Goal: Information Seeking & Learning: Check status

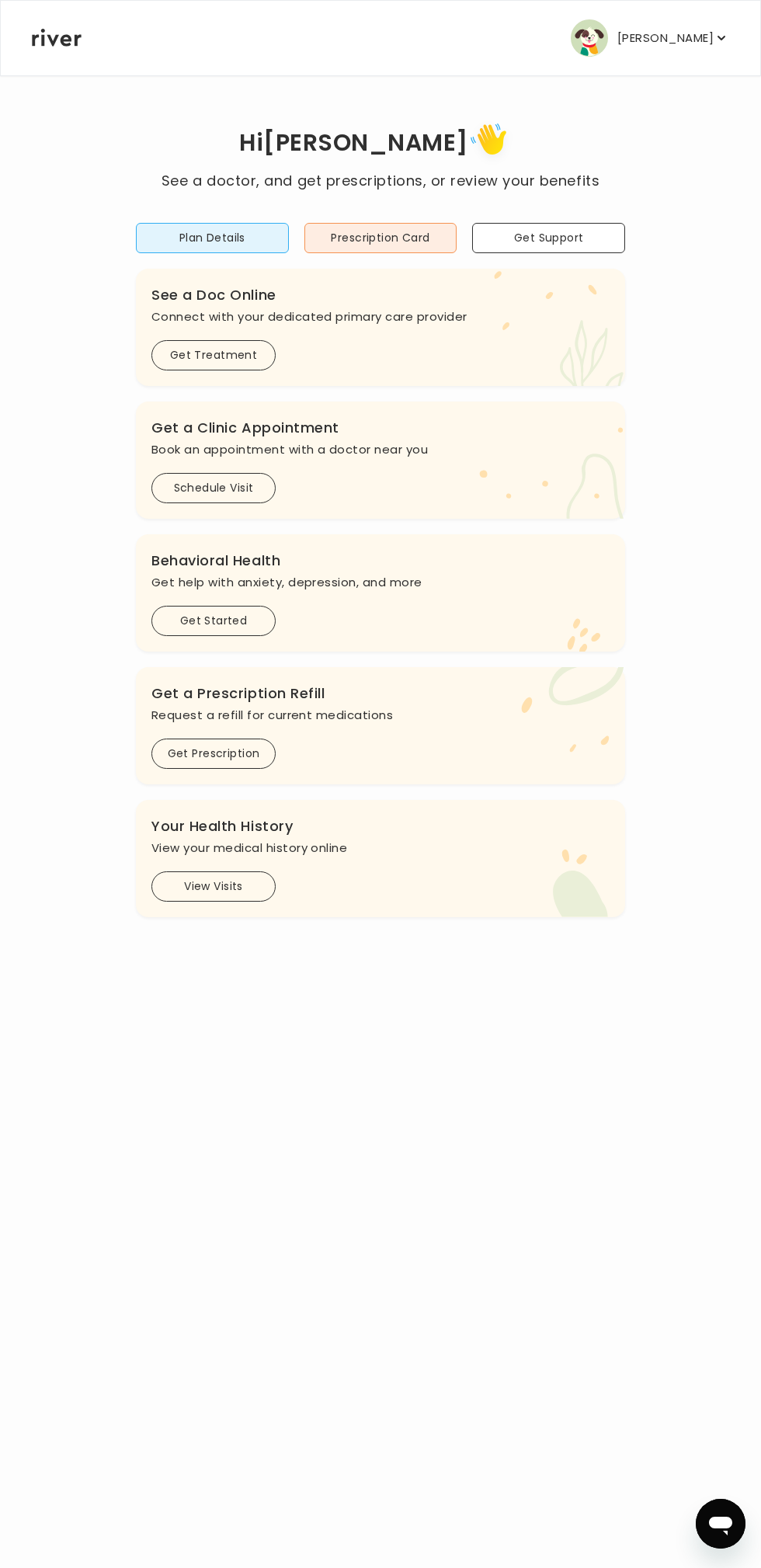
click at [236, 893] on button "View Visits" at bounding box center [213, 887] width 124 height 30
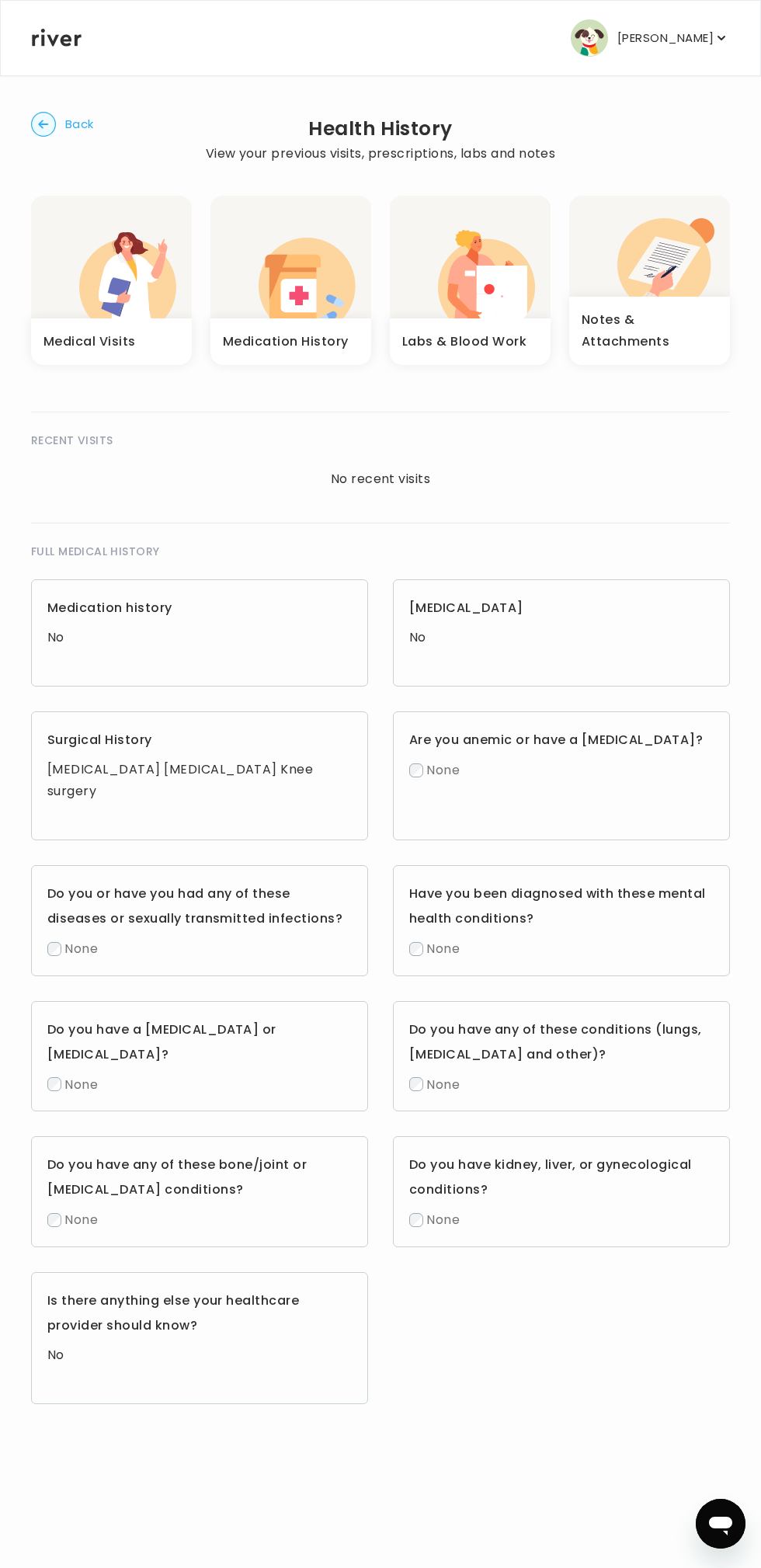
click at [500, 276] on icon "button" at bounding box center [502, 295] width 51 height 60
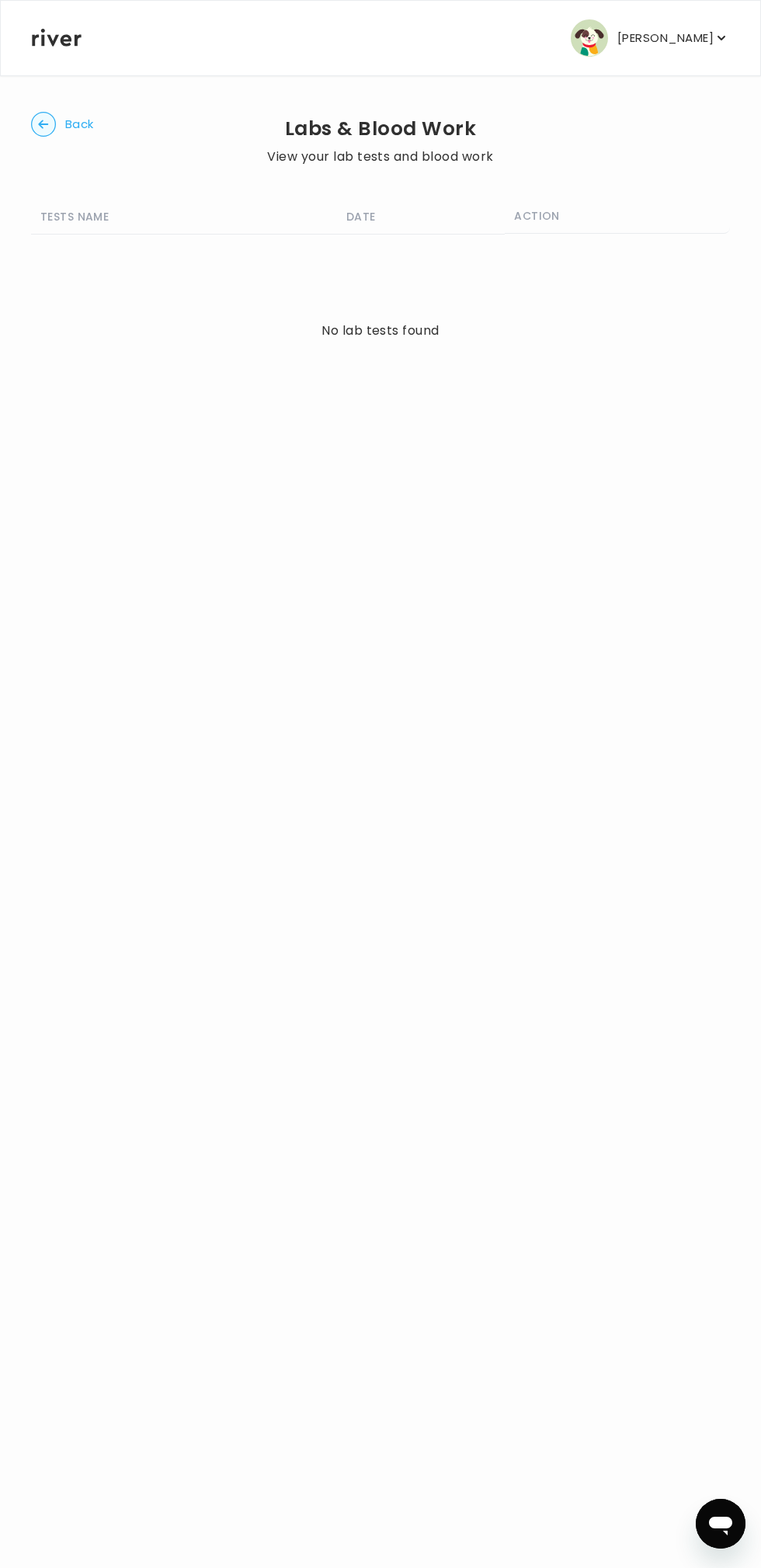
click at [82, 122] on span "Back" at bounding box center [79, 124] width 29 height 22
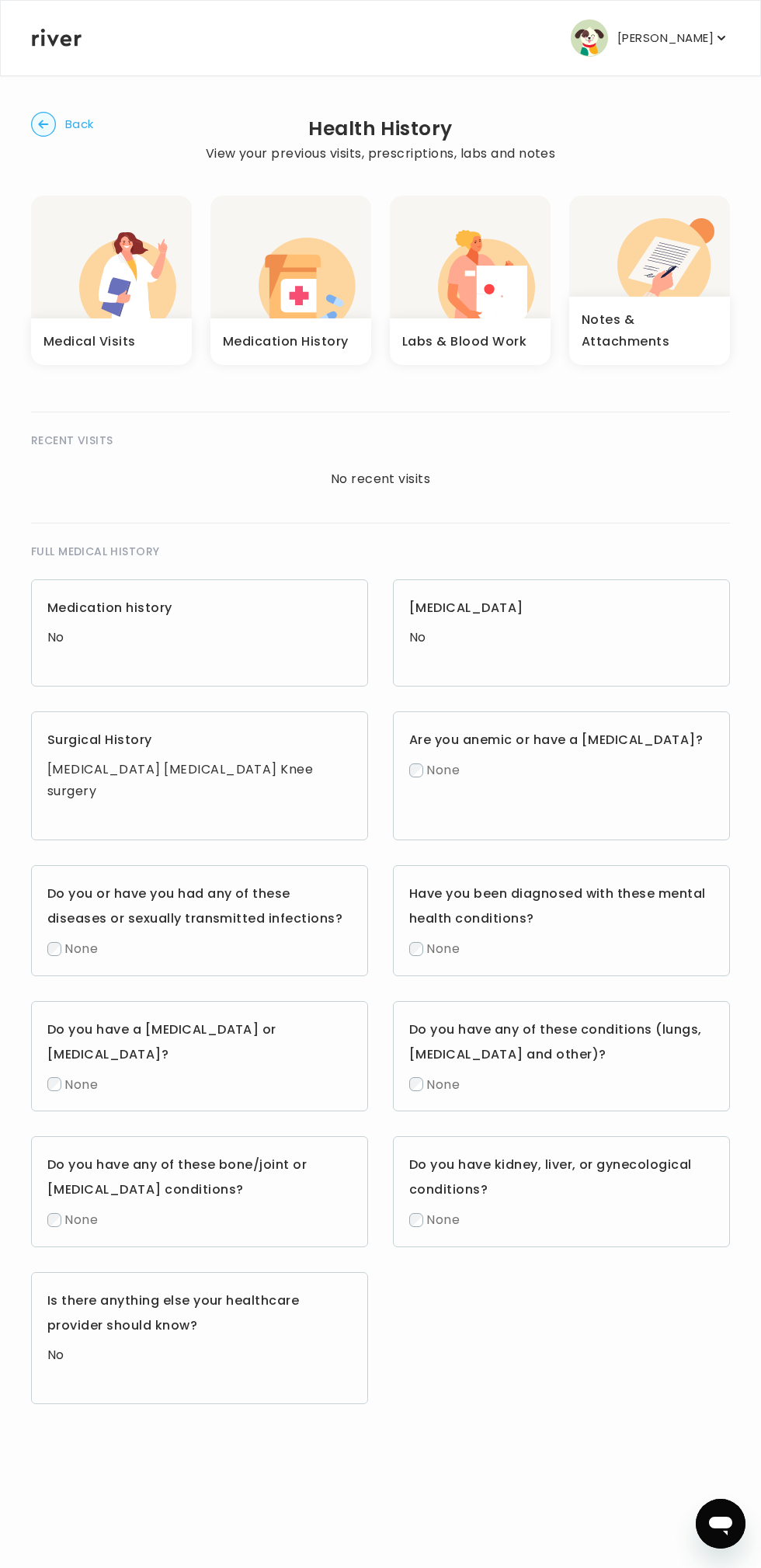
click at [688, 44] on p "[PERSON_NAME]" at bounding box center [666, 38] width 96 height 22
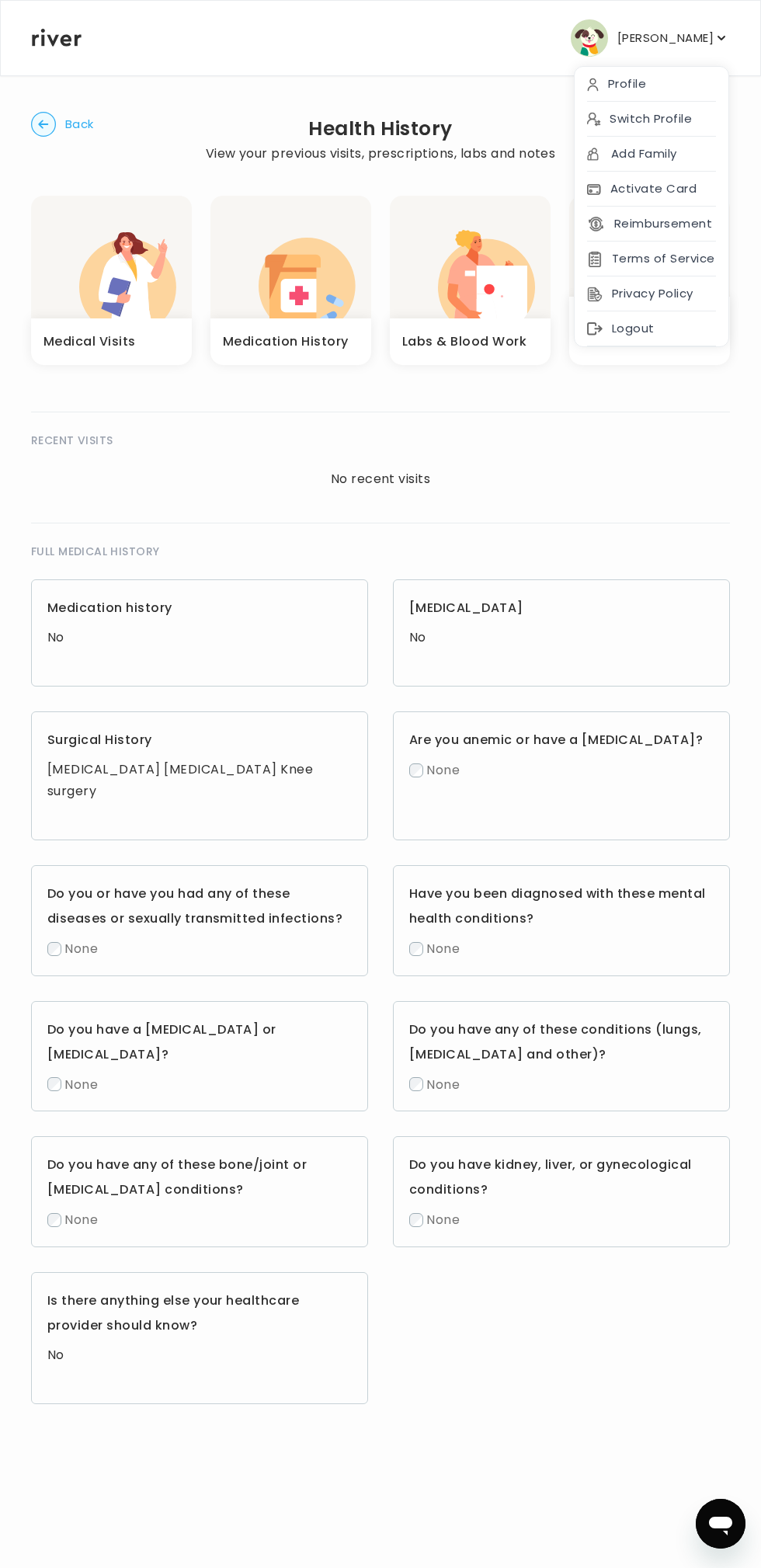
click at [621, 327] on div "Logout" at bounding box center [651, 329] width 154 height 35
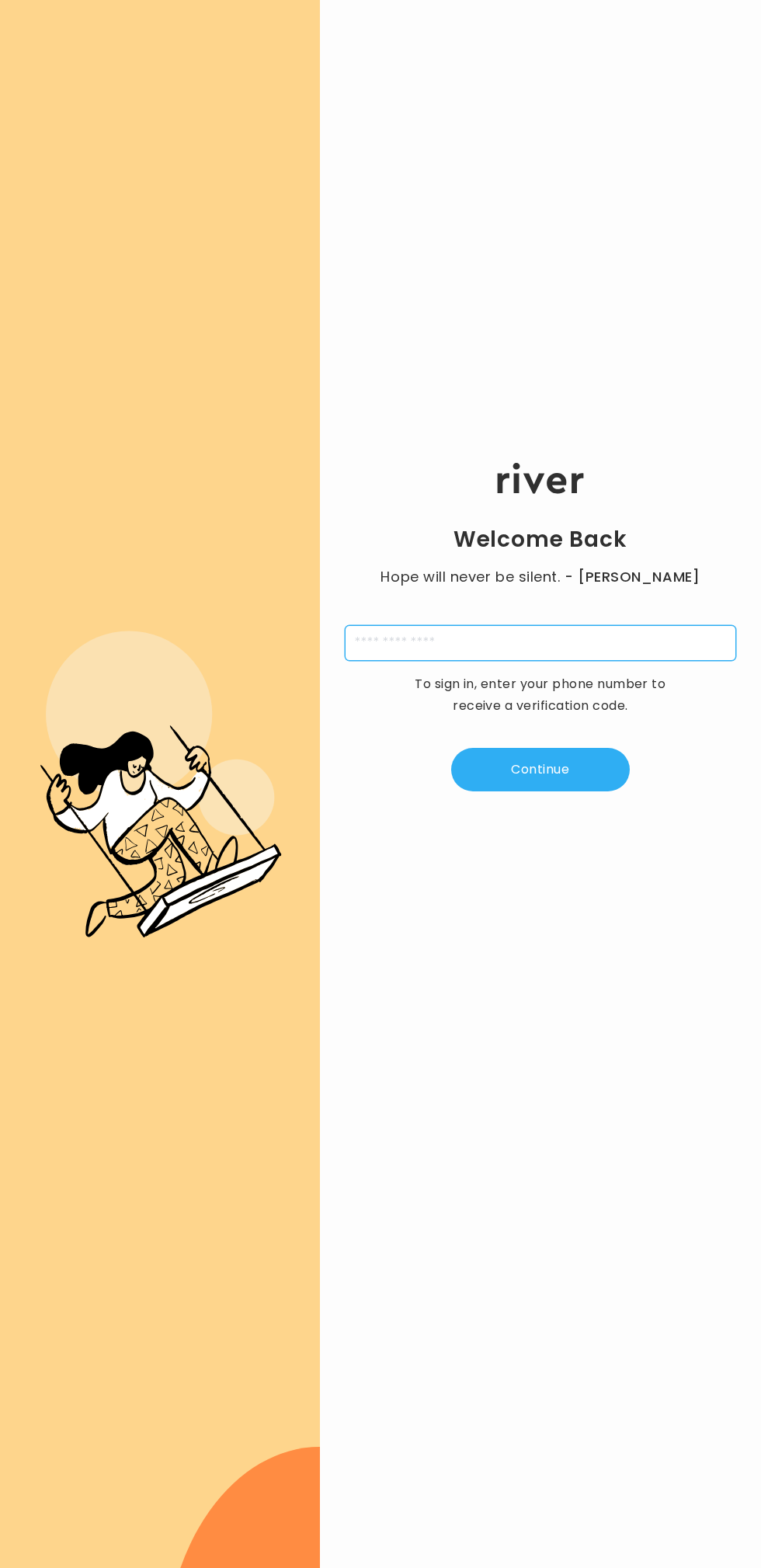
click at [525, 632] on input "tel" at bounding box center [540, 643] width 391 height 35
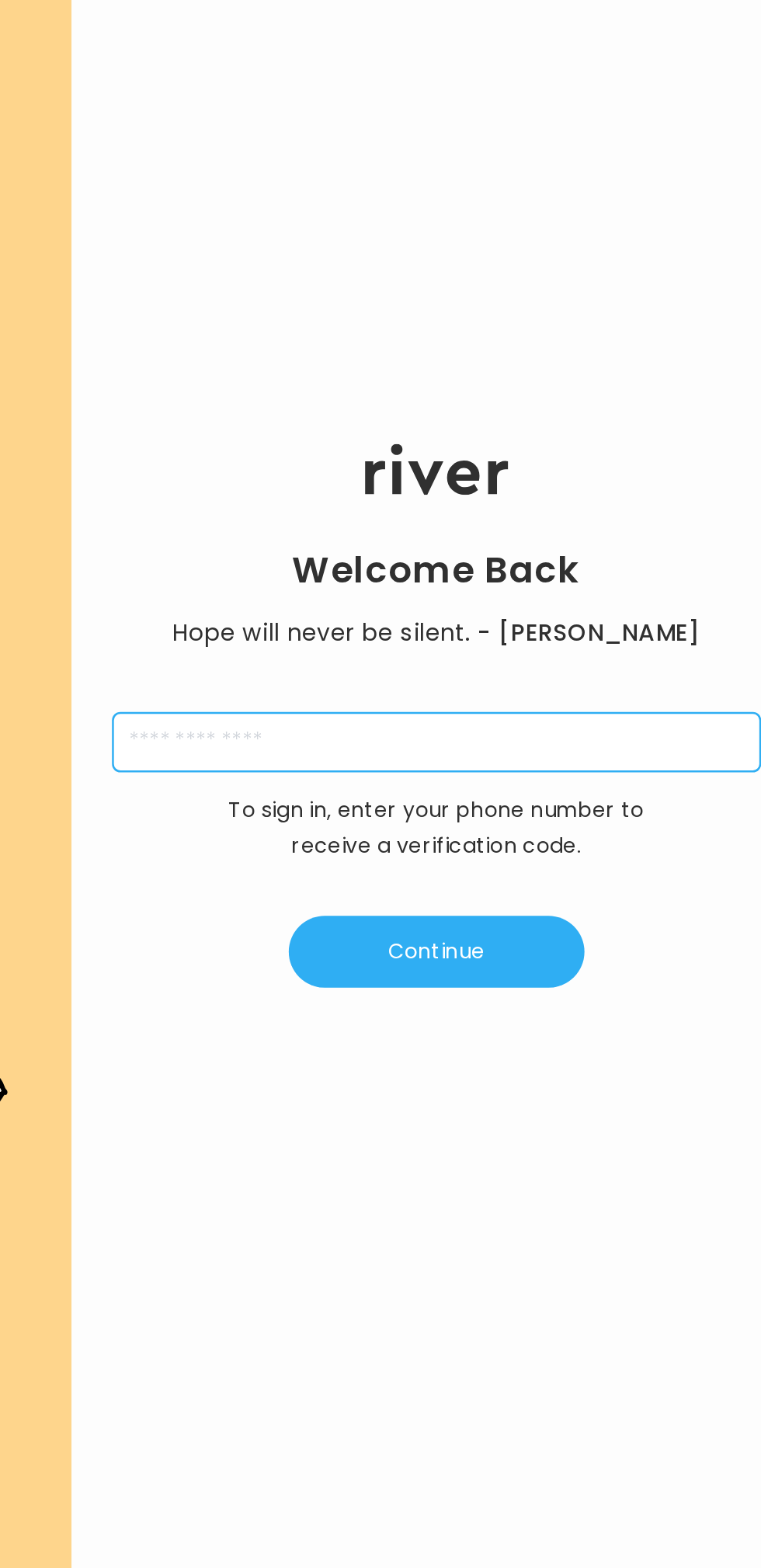
type input "**********"
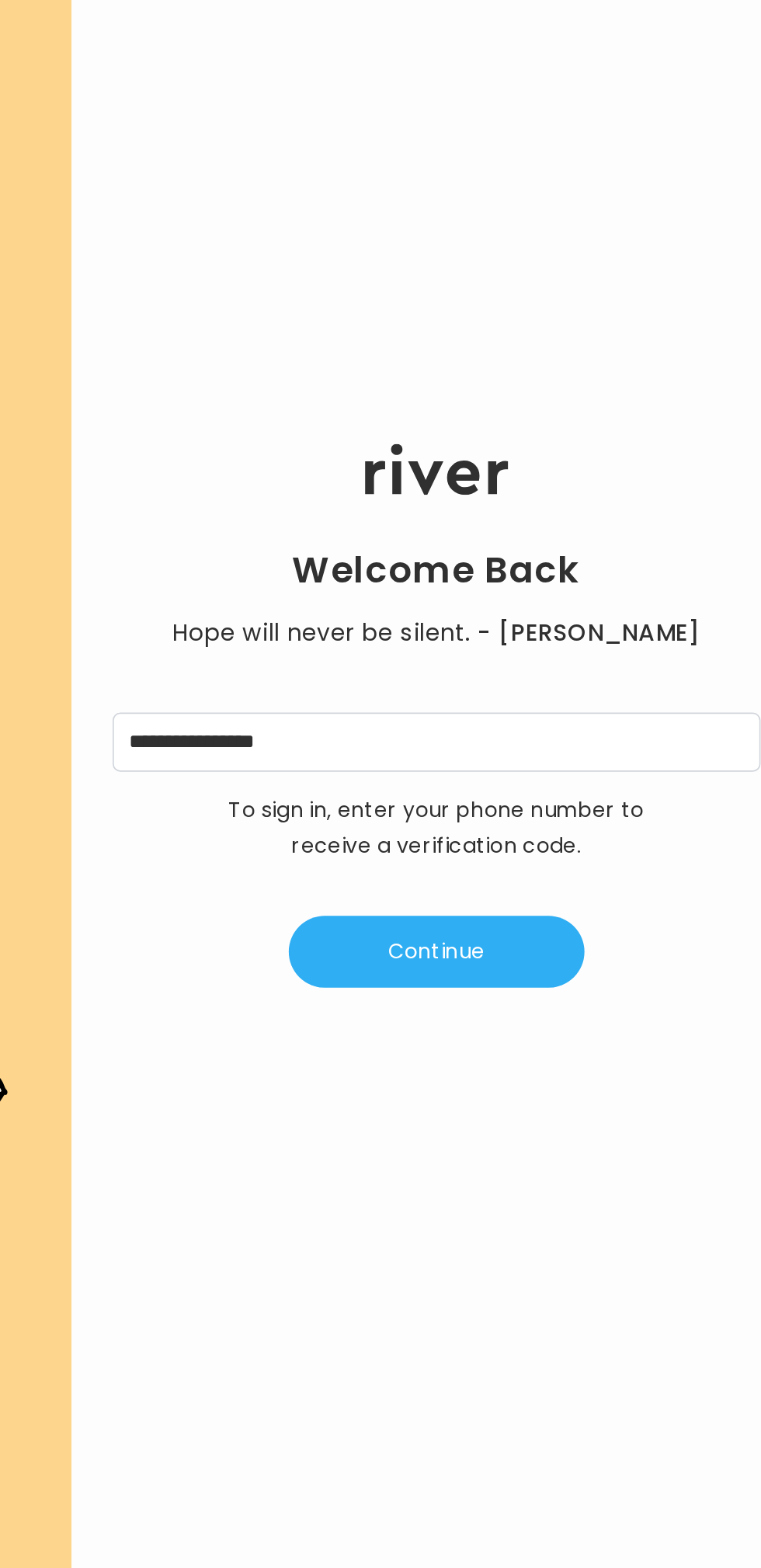
click at [591, 769] on button "Continue" at bounding box center [540, 769] width 178 height 43
type input "*"
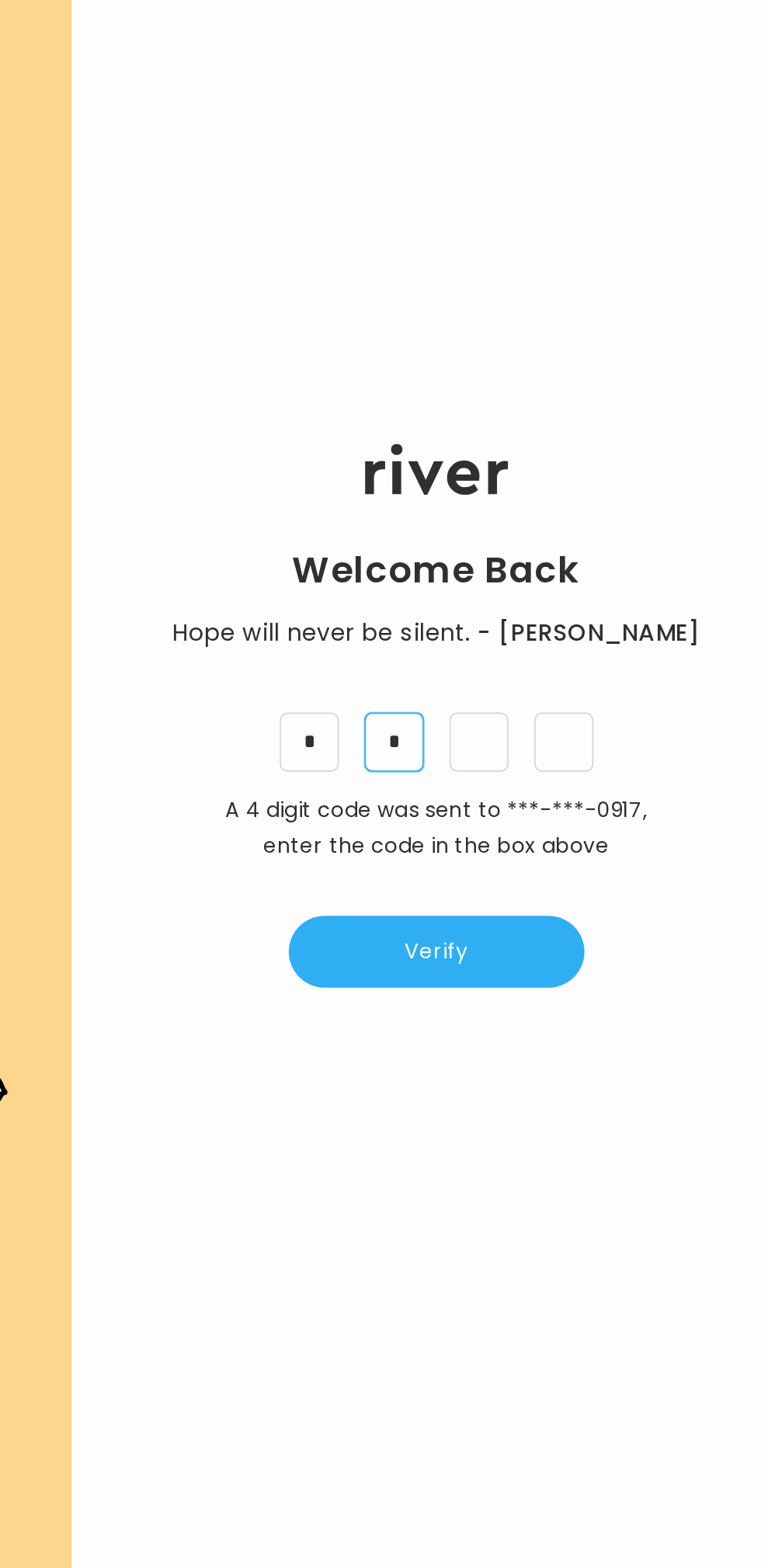
type input "*"
click at [583, 762] on button "Verify" at bounding box center [540, 769] width 178 height 43
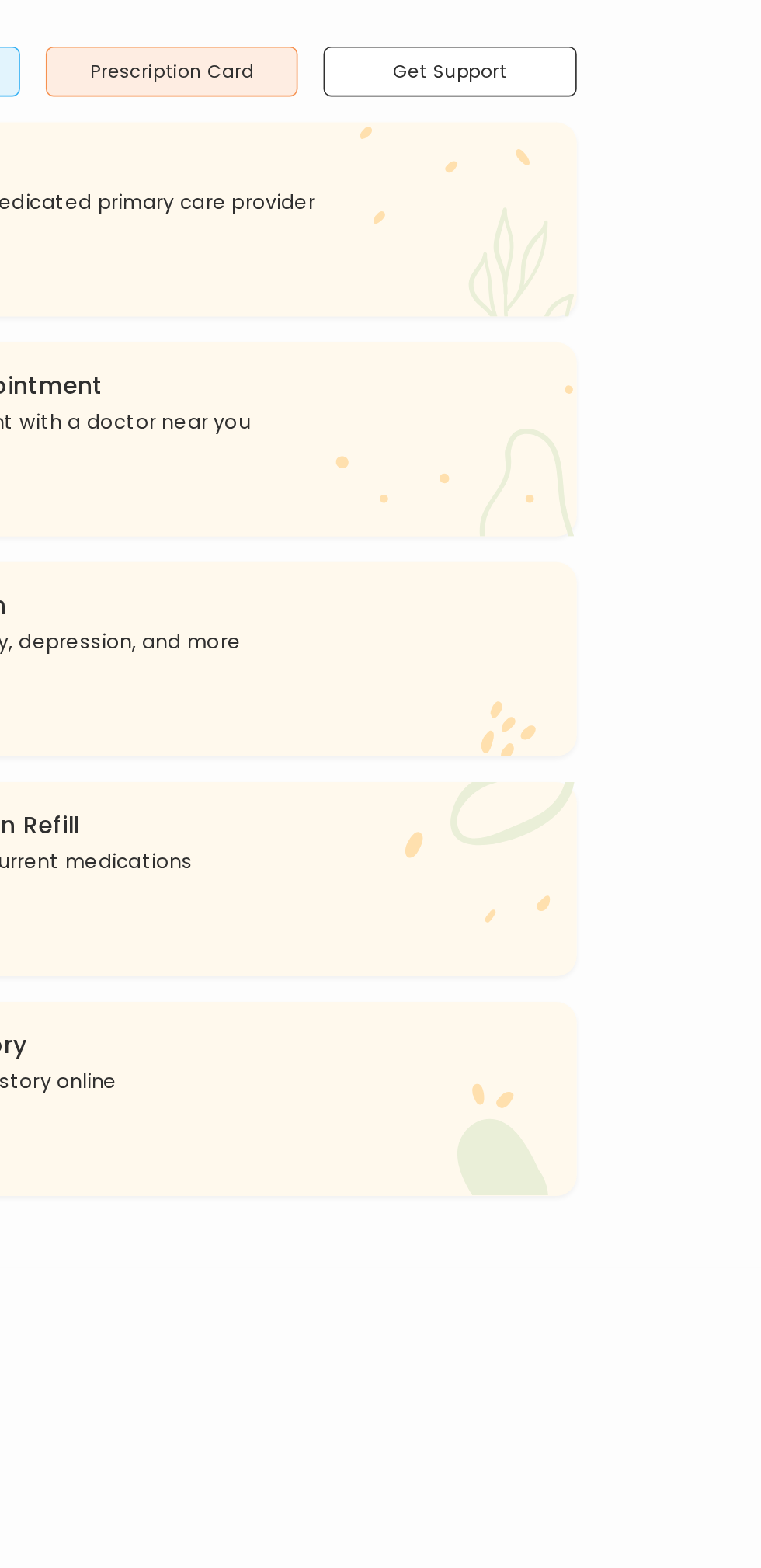
click at [595, 756] on div ".cls-1{fill:#ffe0ae} Get a Prescription Refill Request a refill for current med…" at bounding box center [380, 726] width 489 height 117
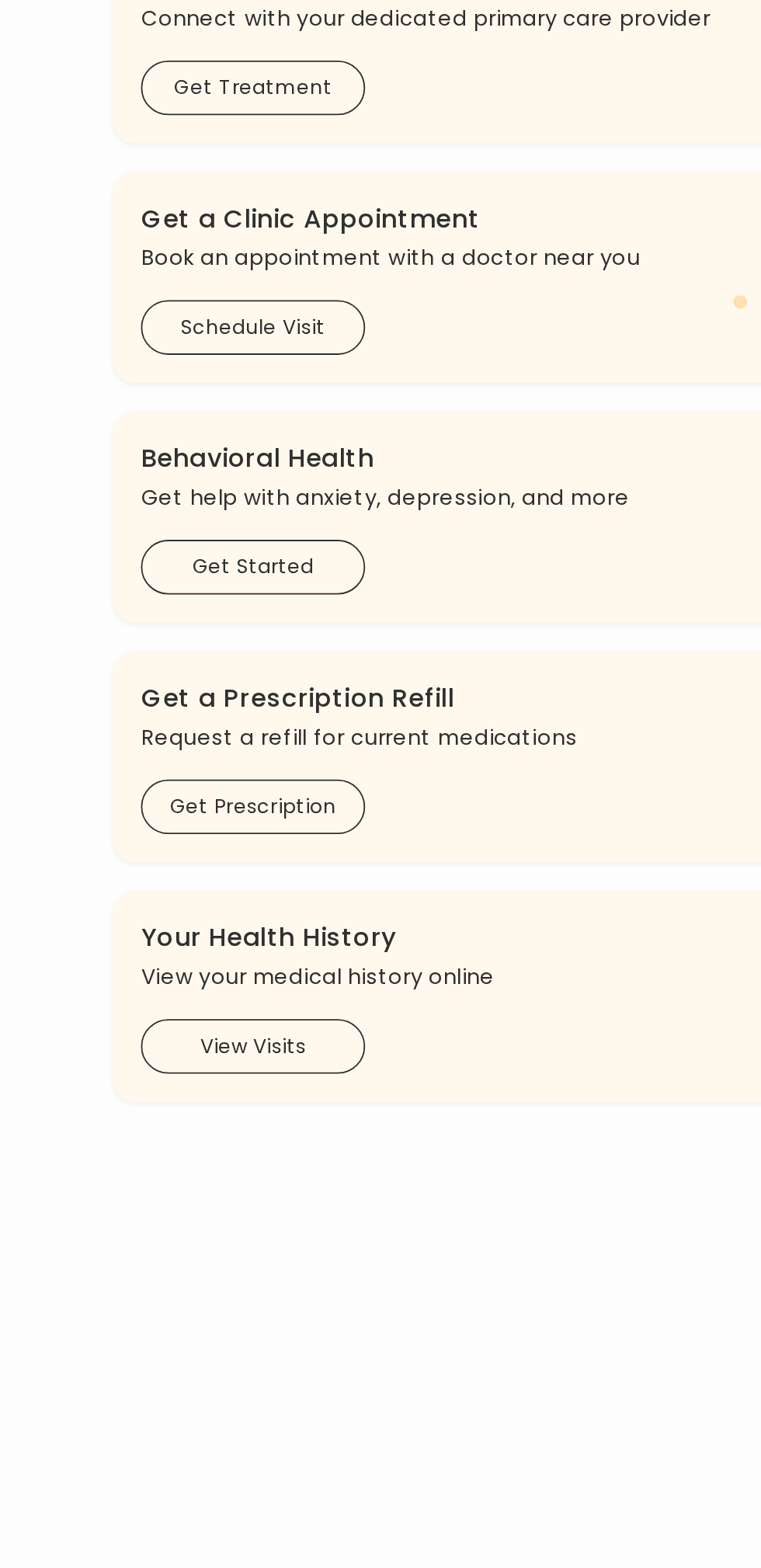
click at [244, 885] on button "View Visits" at bounding box center [213, 887] width 124 height 30
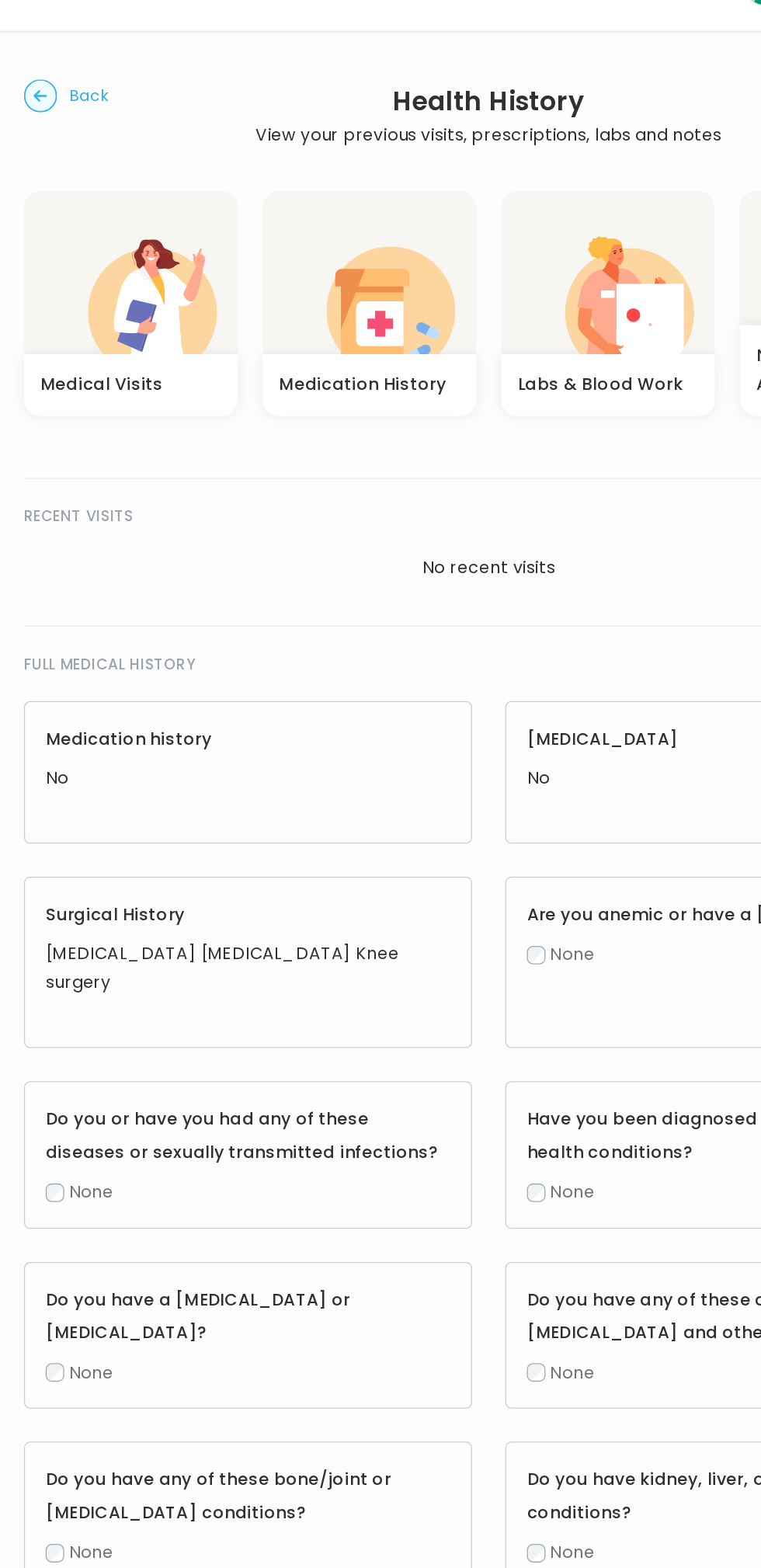
click at [458, 284] on icon "button" at bounding box center [456, 277] width 18 height 14
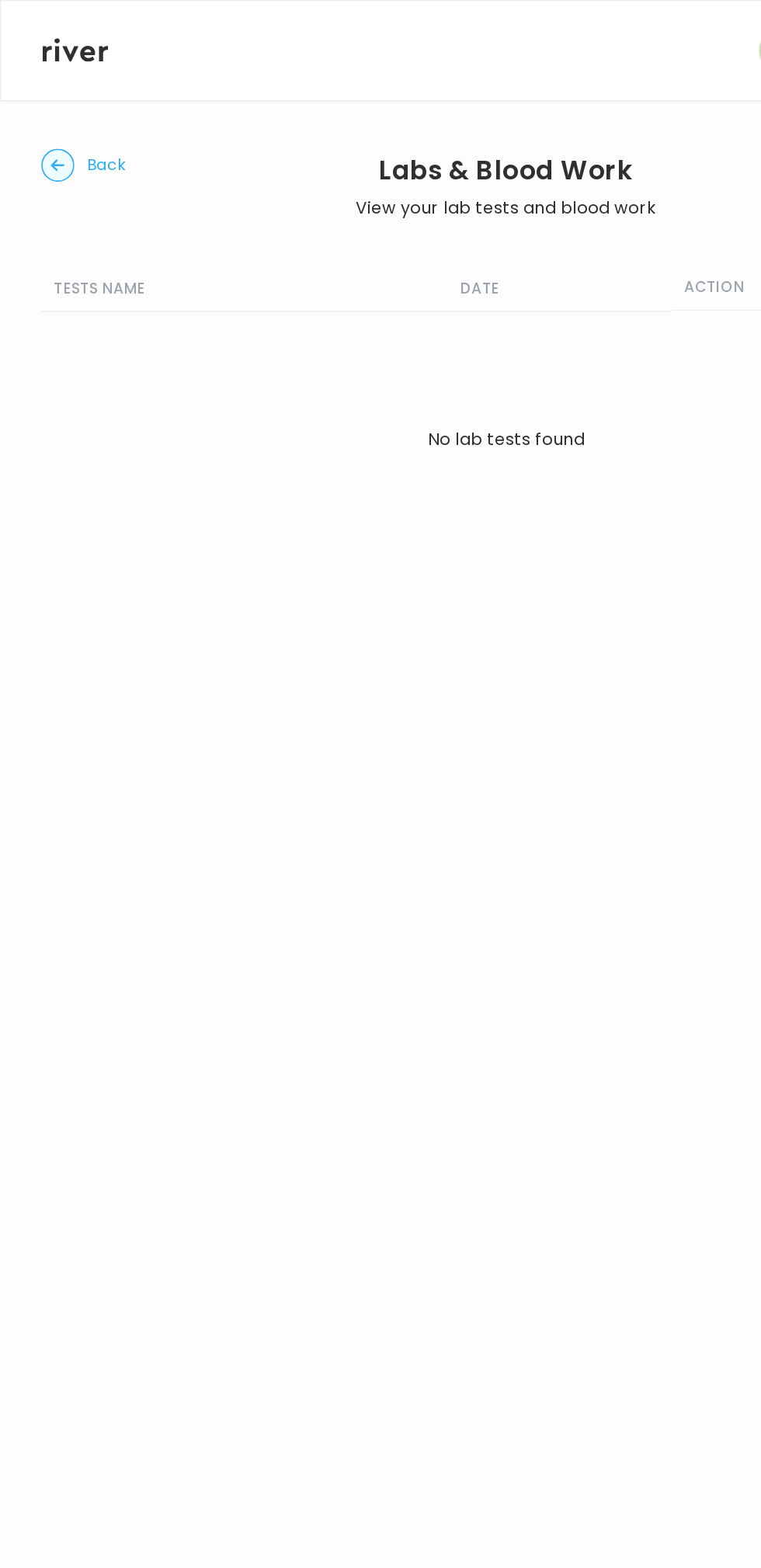
click at [70, 118] on span "Back" at bounding box center [79, 124] width 29 height 22
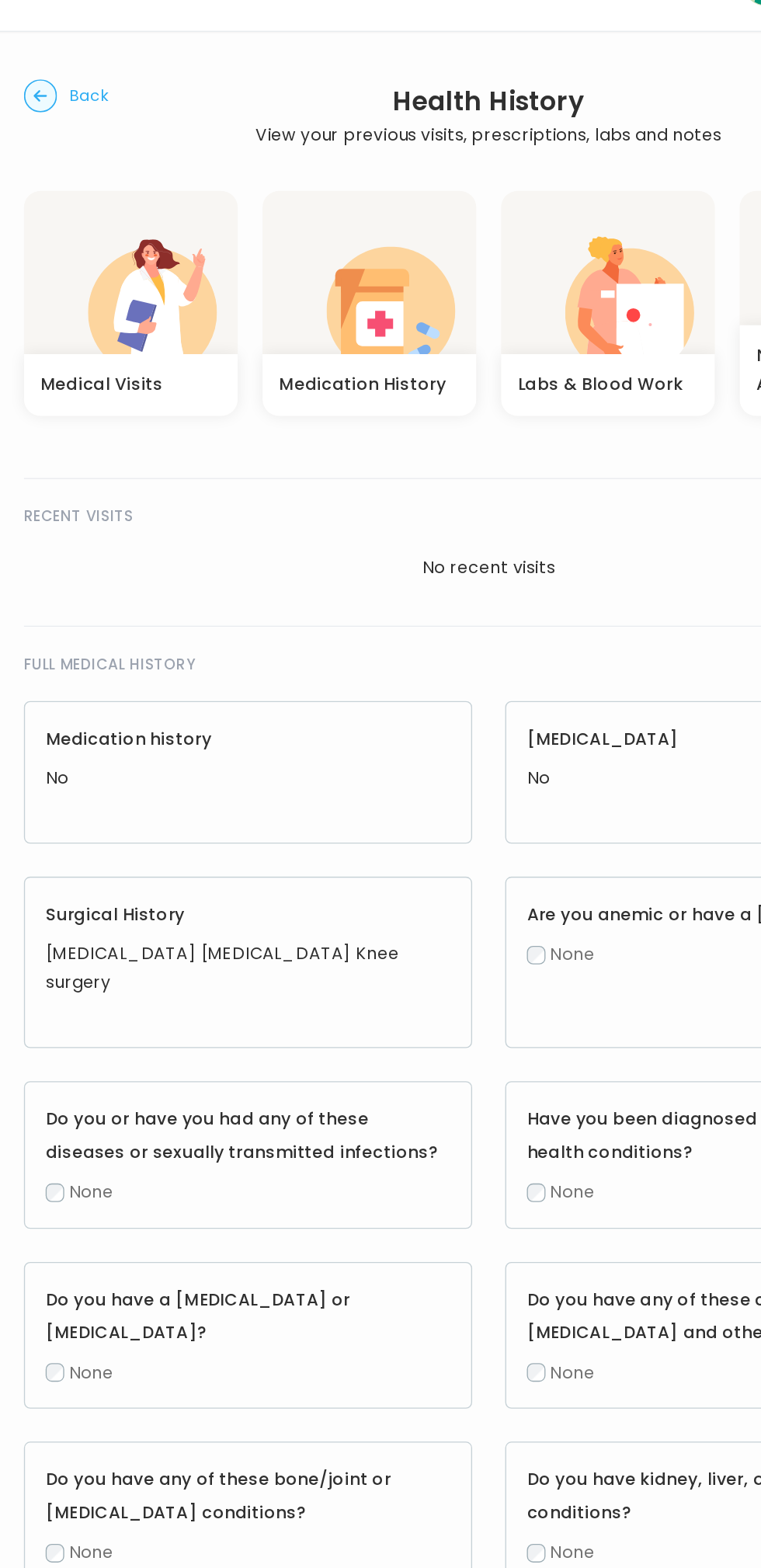
click at [315, 303] on icon "button" at bounding box center [299, 296] width 35 height 34
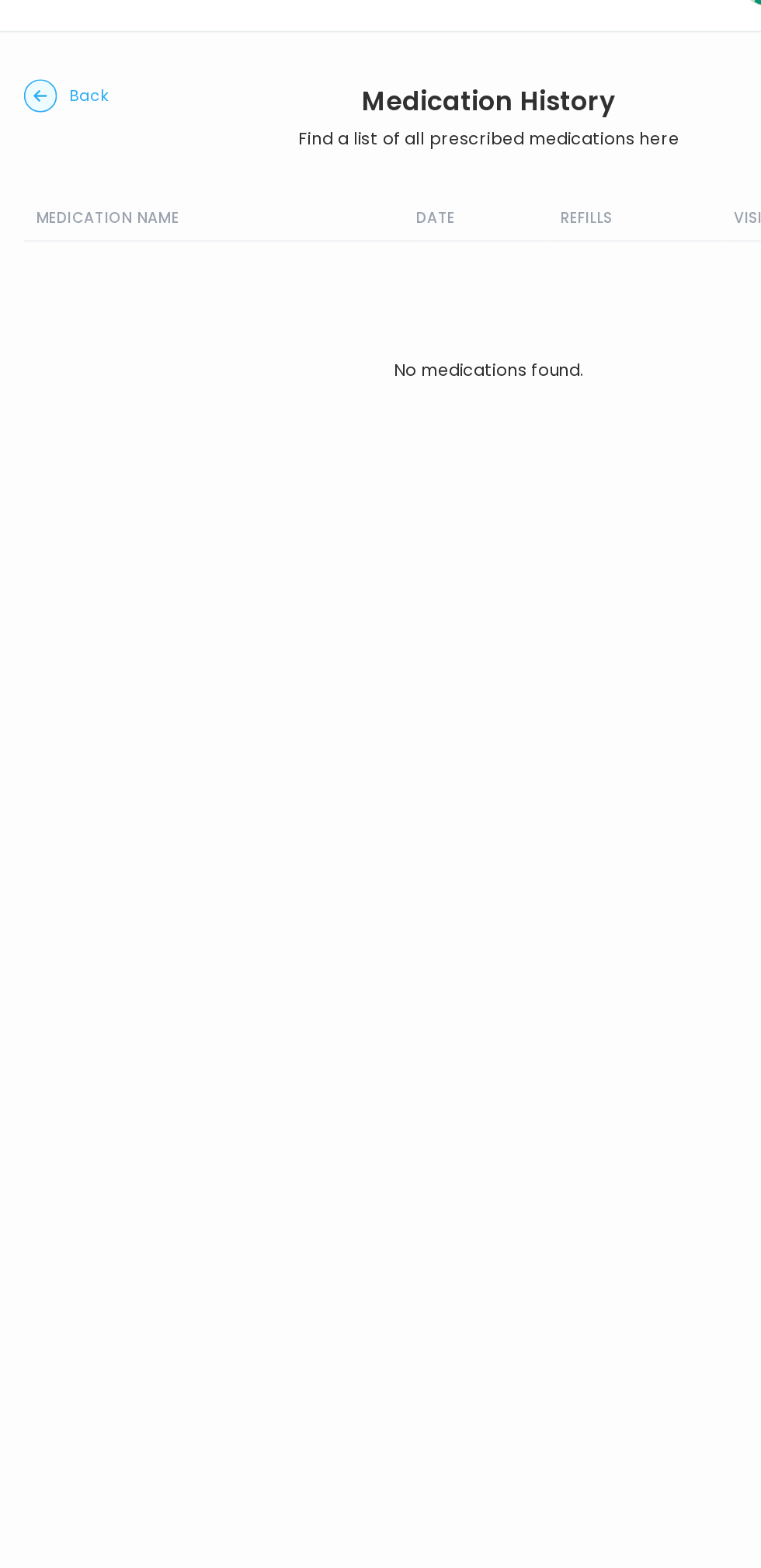
click at [50, 128] on circle "button" at bounding box center [44, 124] width 24 height 24
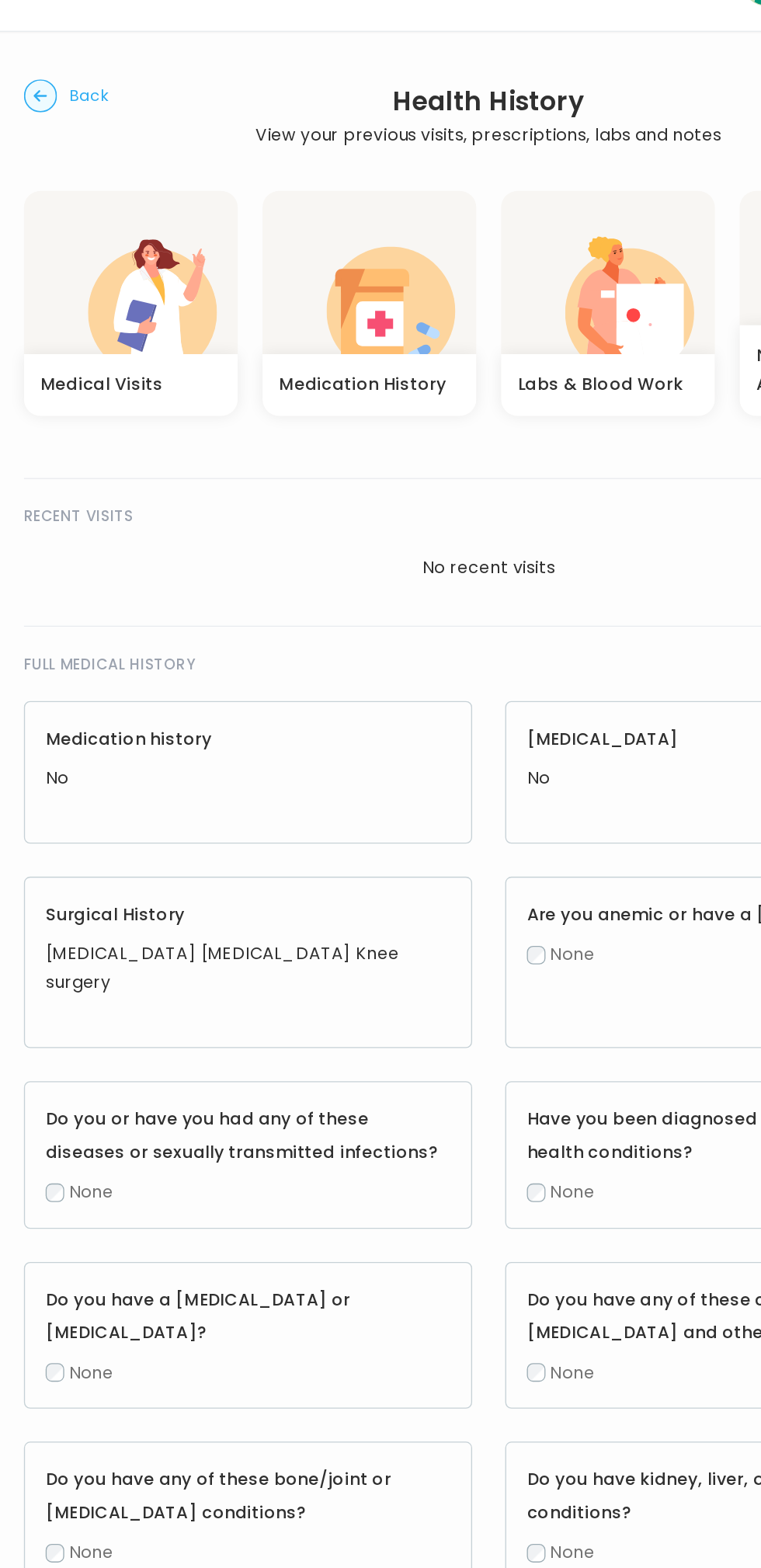
click at [43, 124] on icon "button" at bounding box center [43, 124] width 10 height 8
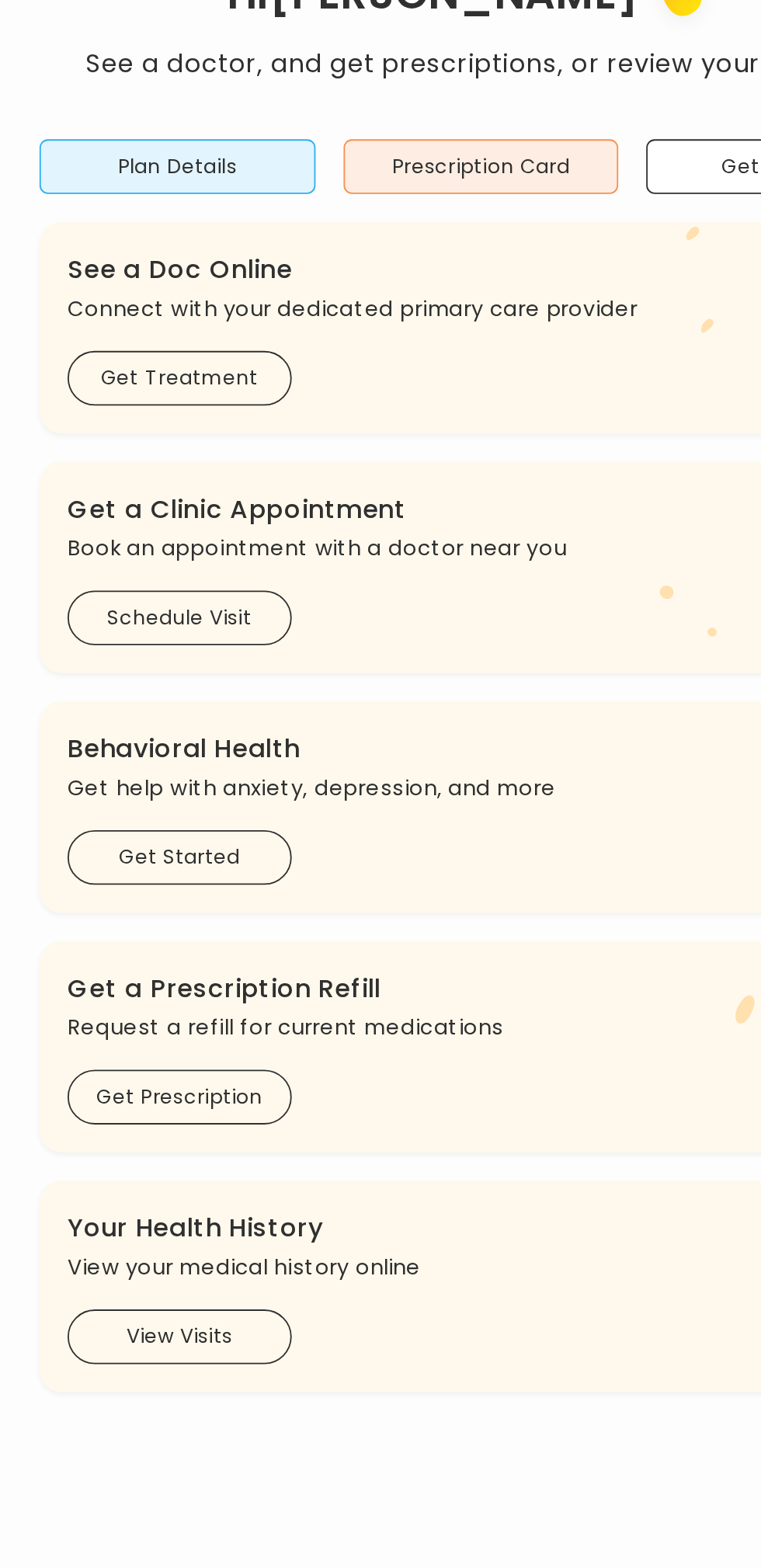
click at [250, 749] on button "Get Prescription" at bounding box center [213, 754] width 124 height 30
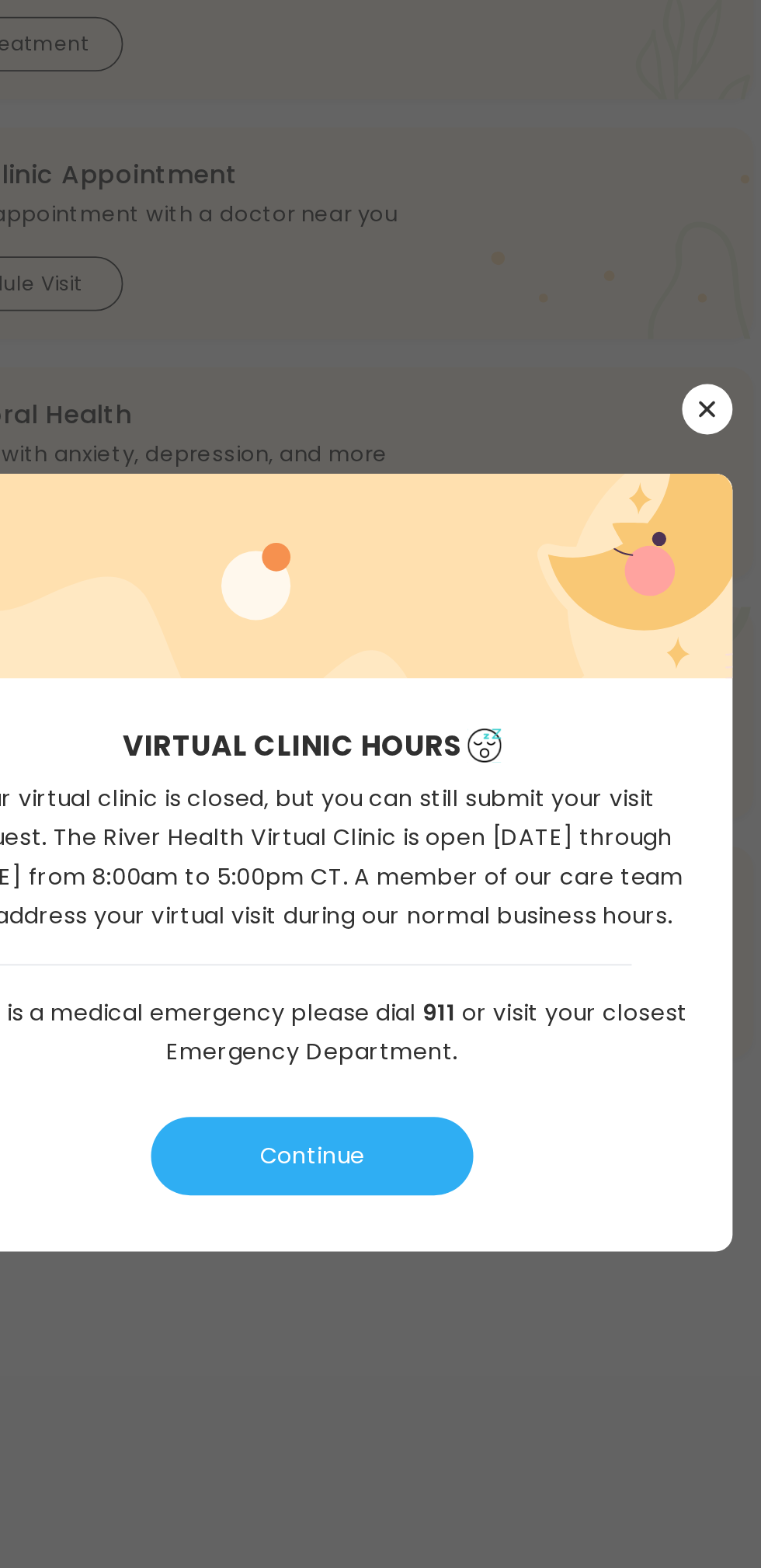
click at [600, 558] on icon "button" at bounding box center [599, 558] width 8 height 8
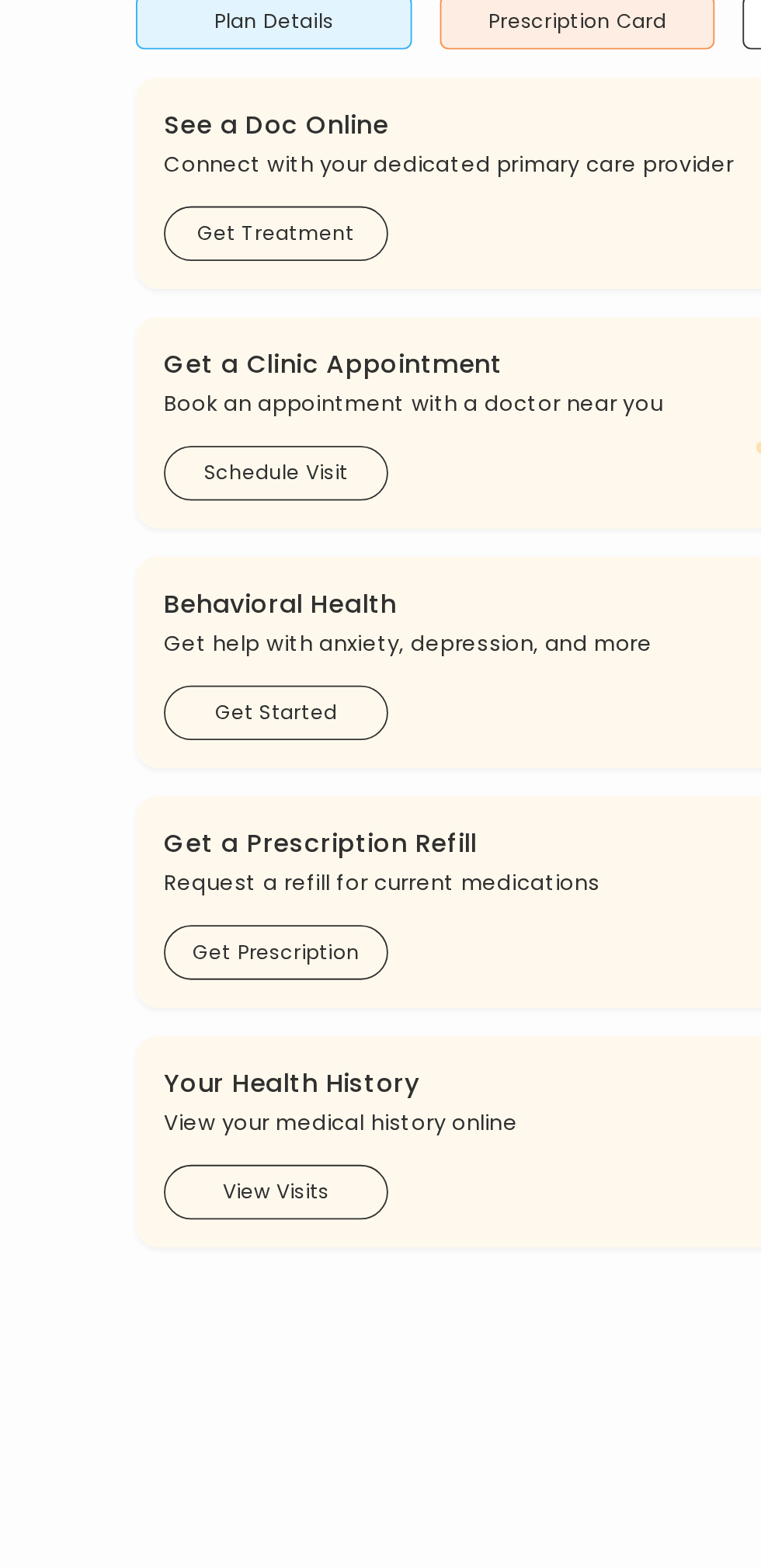
click at [262, 628] on button "Get Started" at bounding box center [213, 621] width 124 height 30
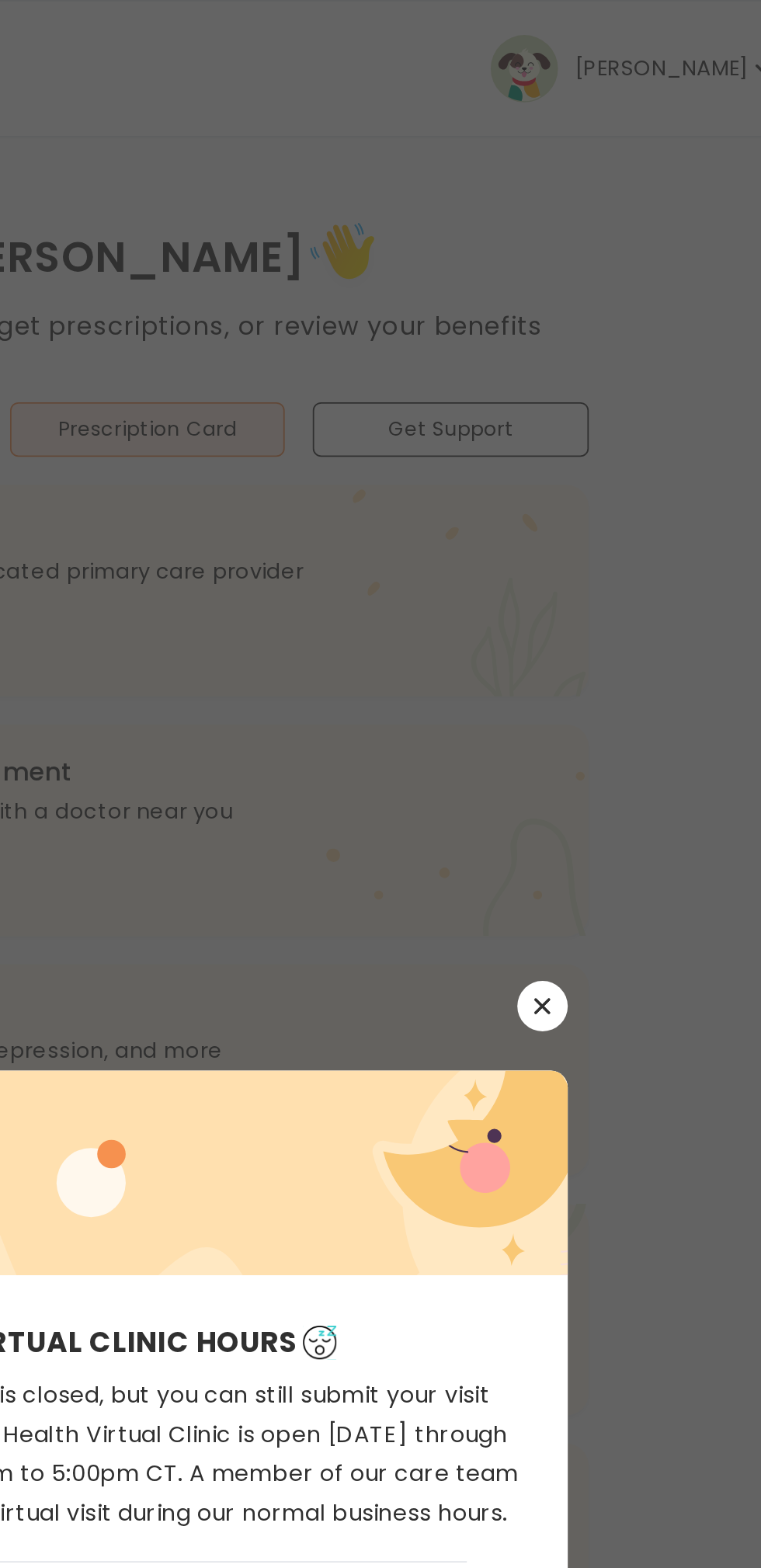
click at [601, 558] on icon "button" at bounding box center [599, 558] width 9 height 9
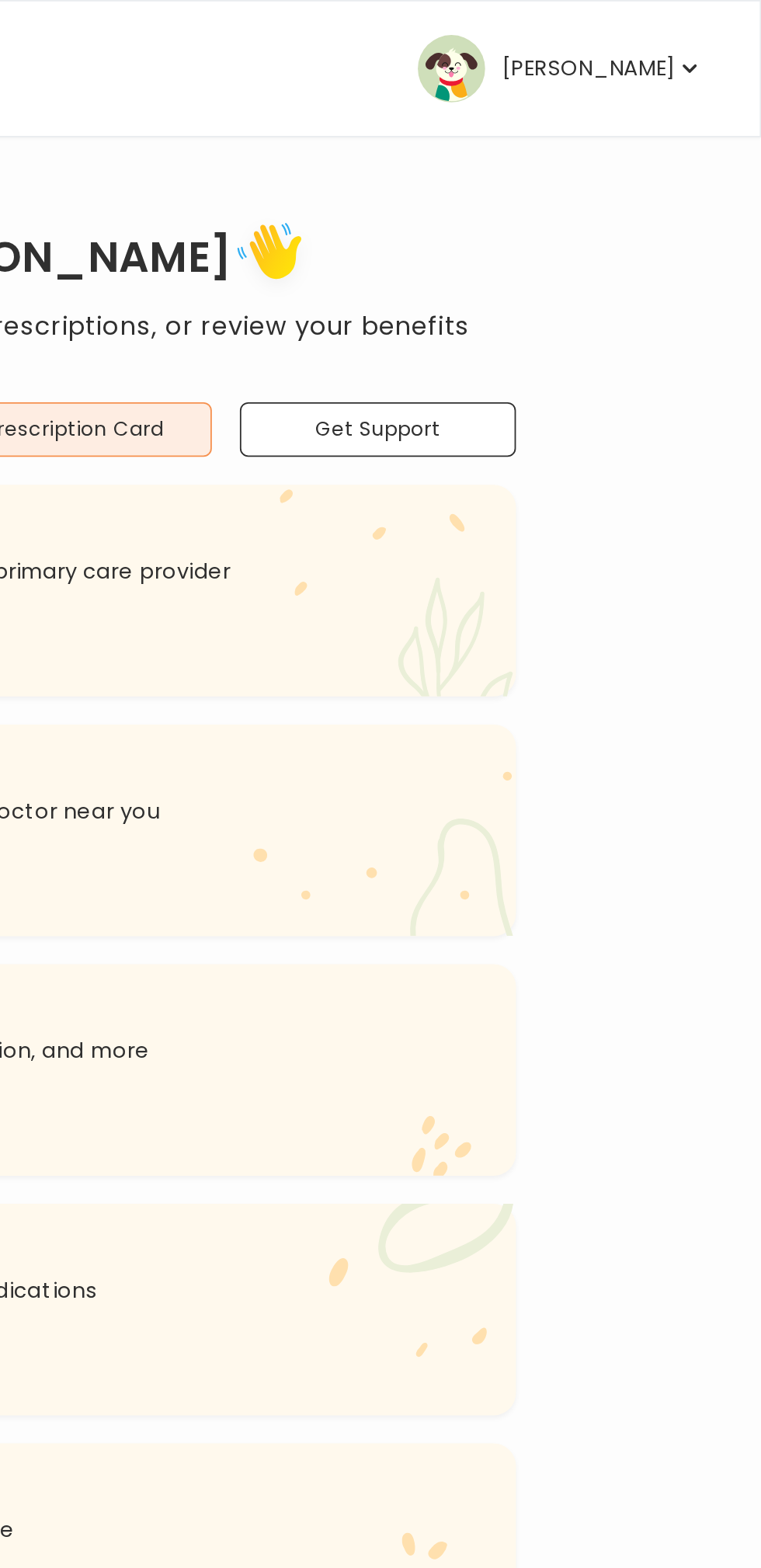
click at [716, 37] on icon "button" at bounding box center [721, 38] width 15 height 15
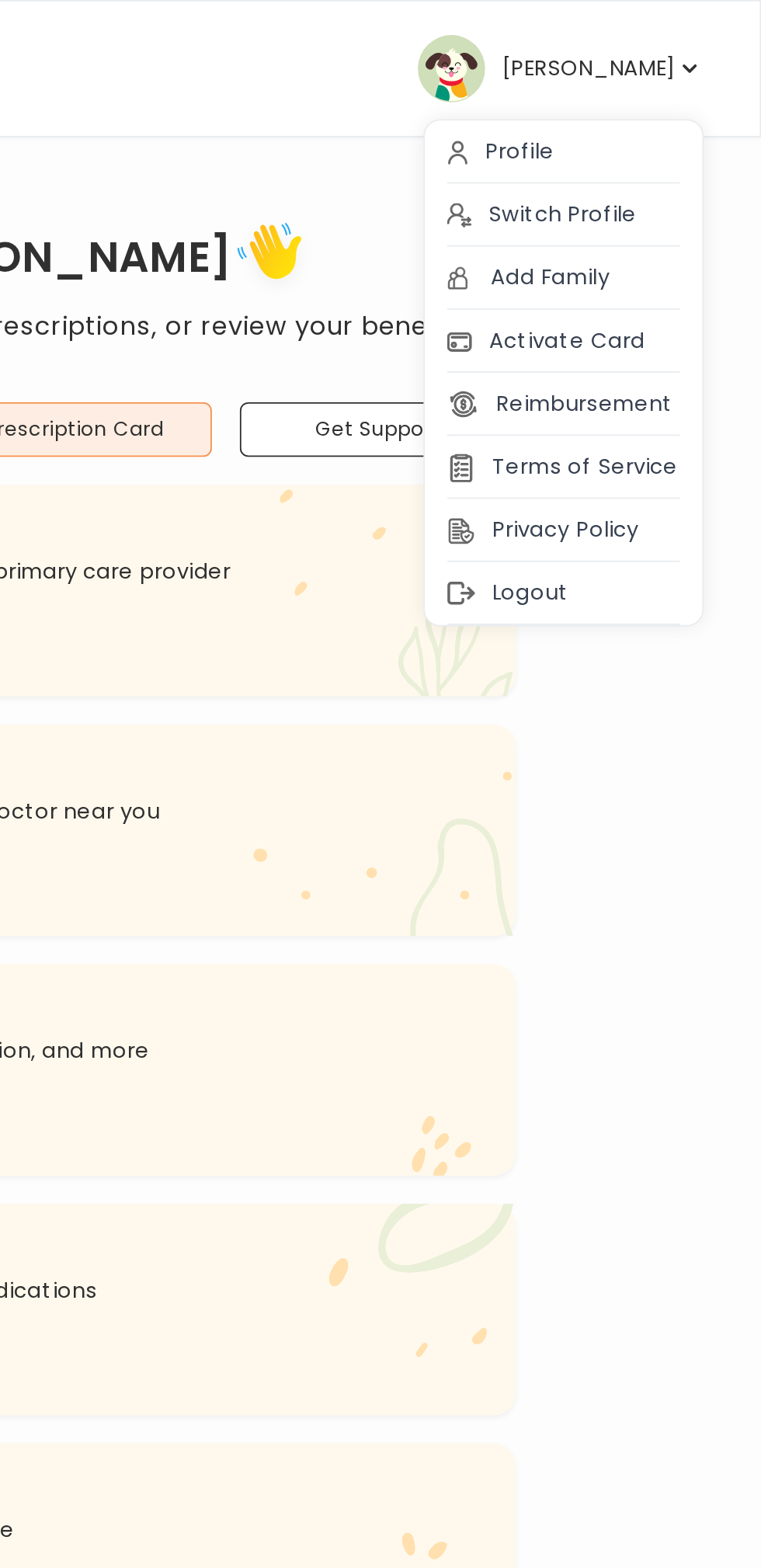
click at [640, 338] on div "Logout" at bounding box center [651, 329] width 154 height 35
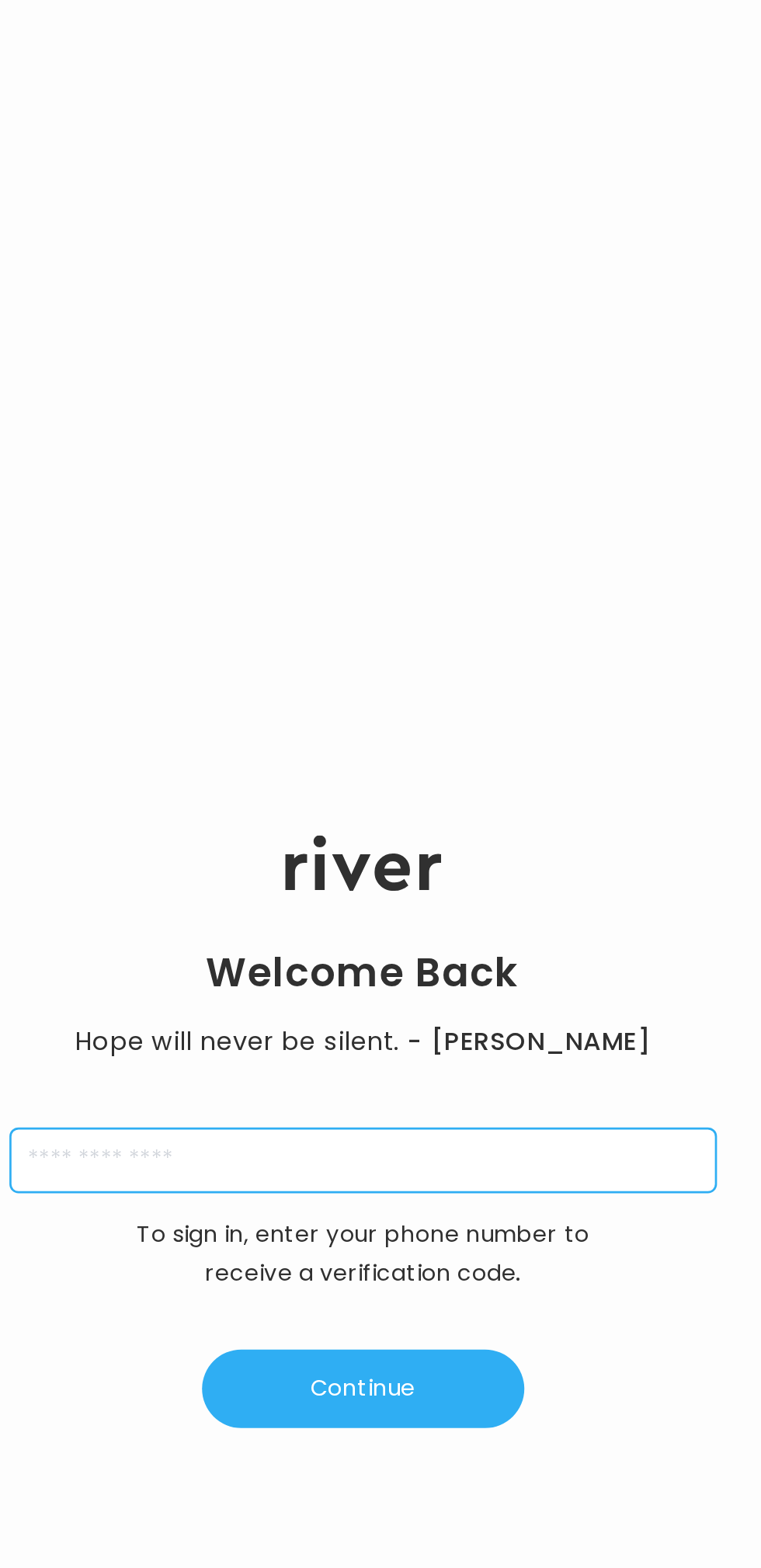
click at [619, 641] on input "tel" at bounding box center [540, 643] width 391 height 35
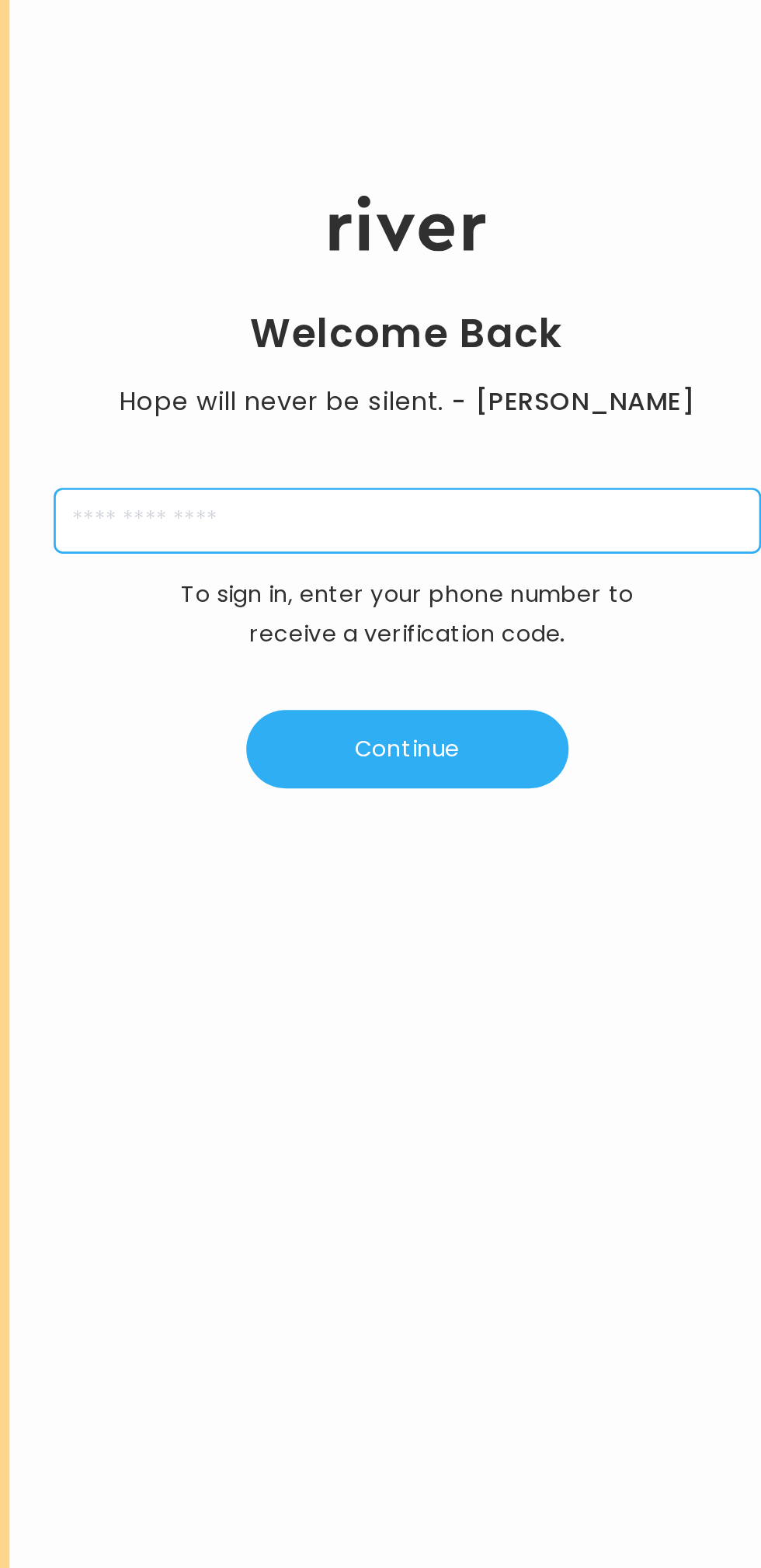
type input "**********"
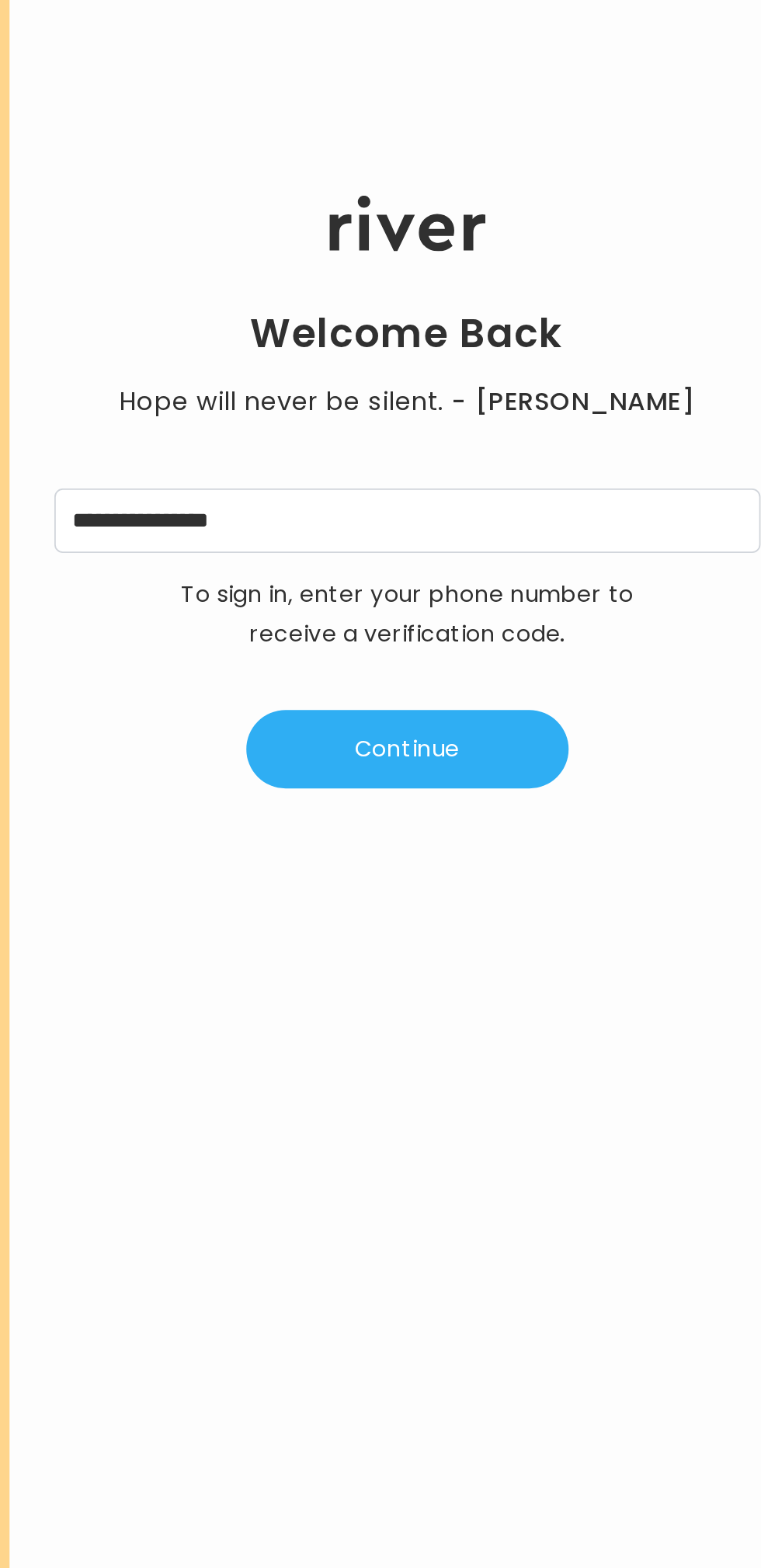
click at [592, 765] on button "Continue" at bounding box center [540, 769] width 178 height 43
type input "*"
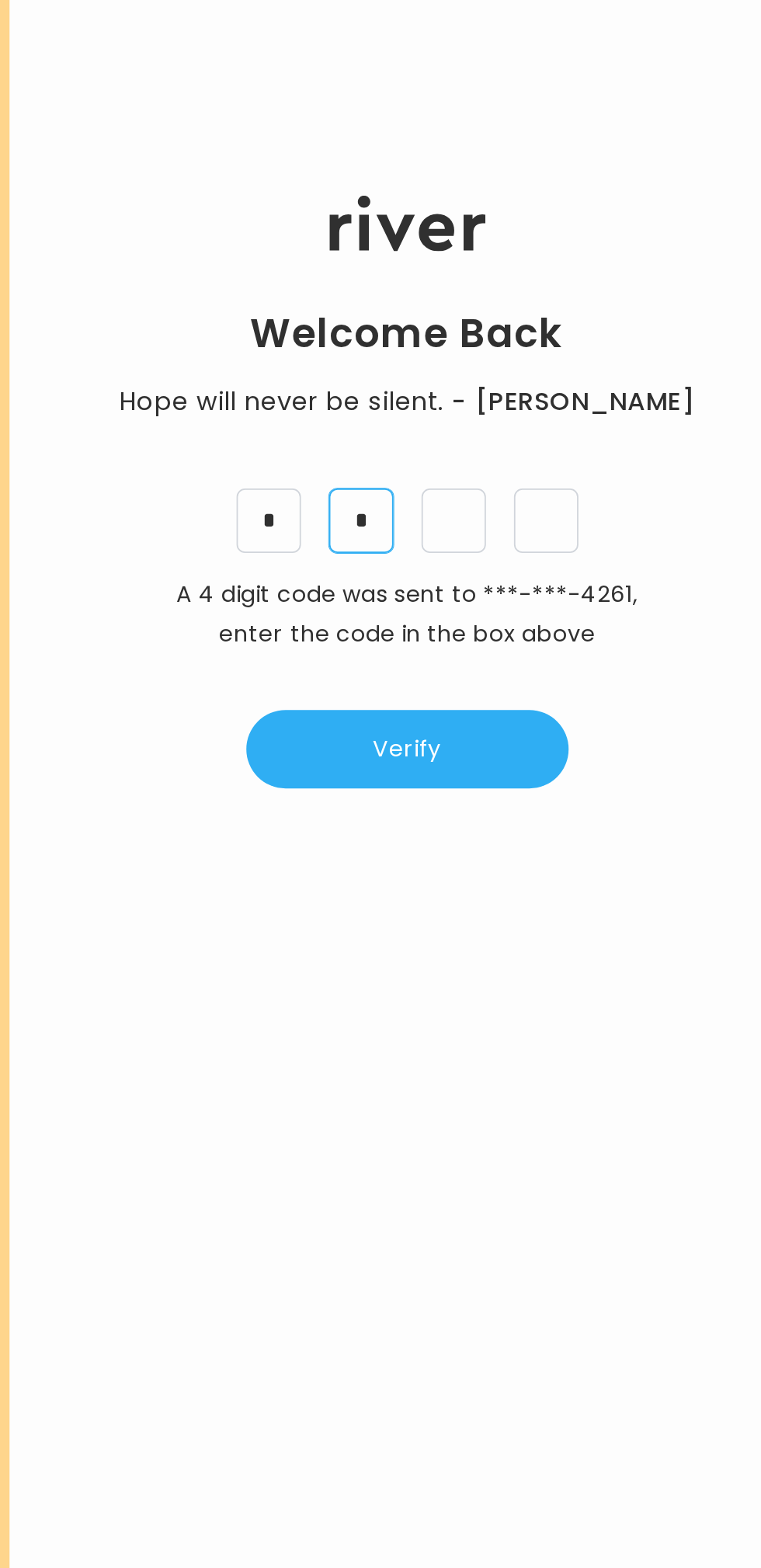
type input "*"
click at [574, 768] on button "Verify" at bounding box center [540, 769] width 178 height 43
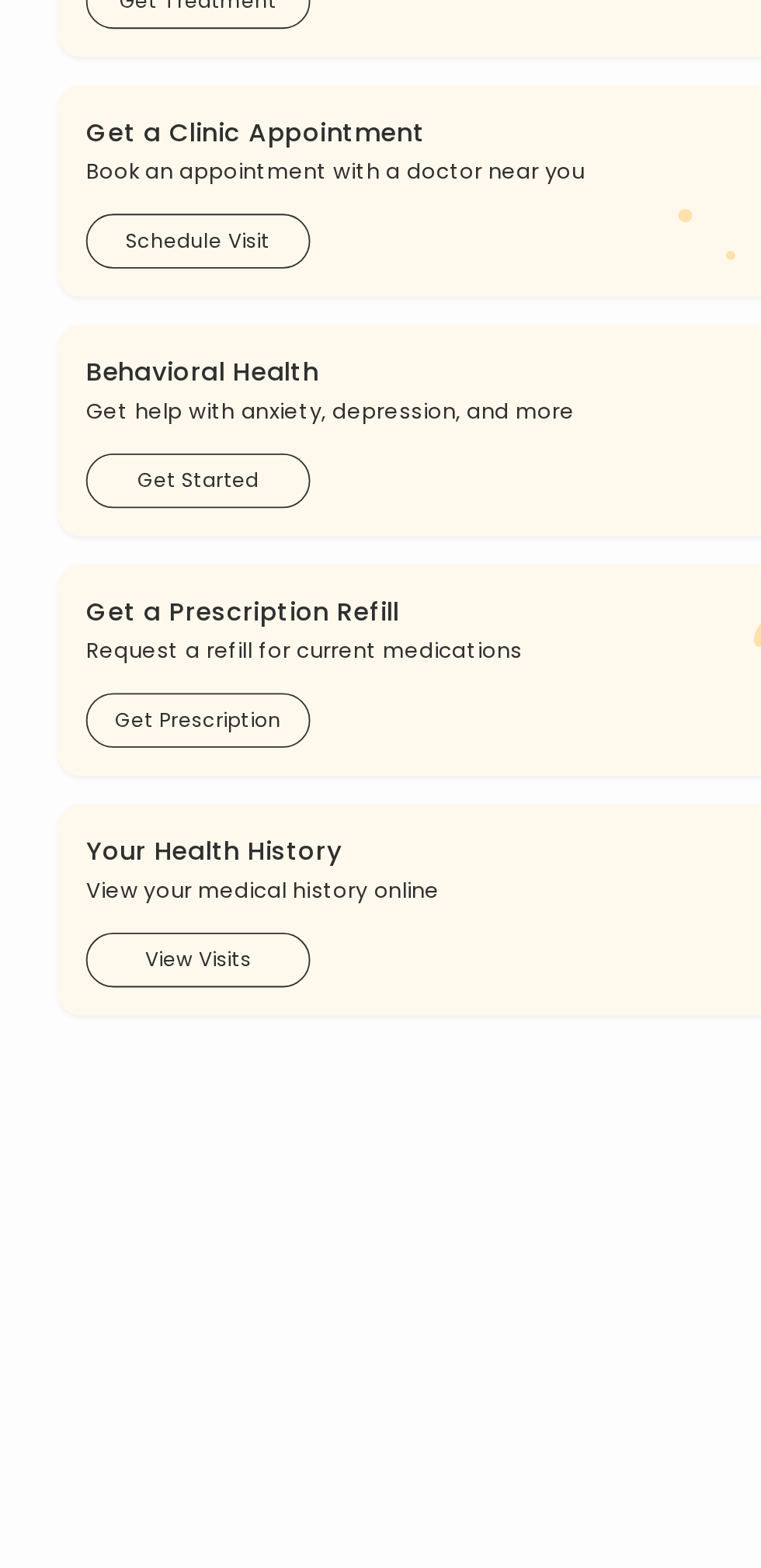
click at [242, 878] on button "View Visits" at bounding box center [213, 887] width 124 height 30
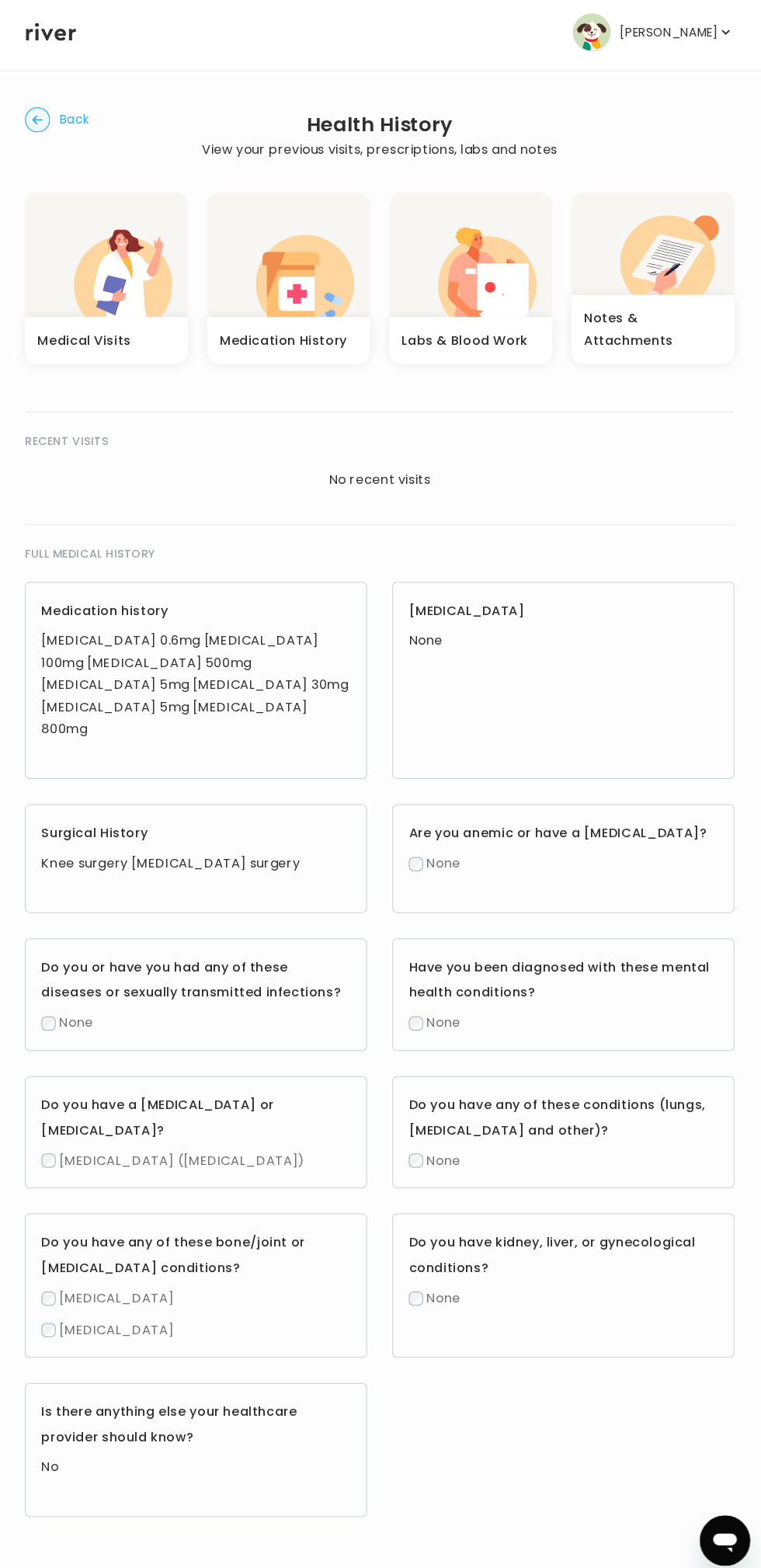
click at [496, 275] on icon "button" at bounding box center [502, 295] width 51 height 60
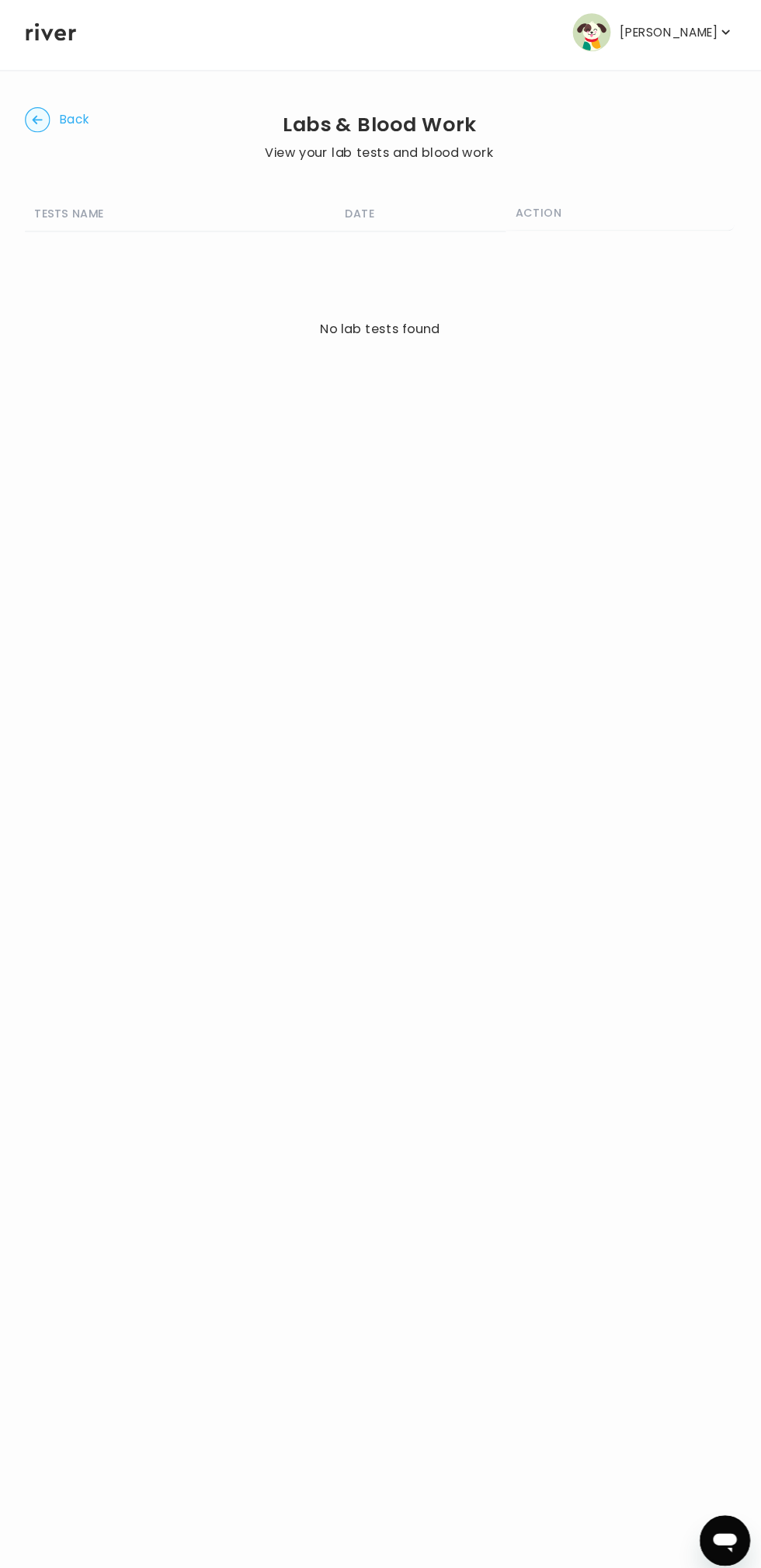
click at [48, 119] on circle "button" at bounding box center [44, 124] width 24 height 24
